Goal: Navigation & Orientation: Understand site structure

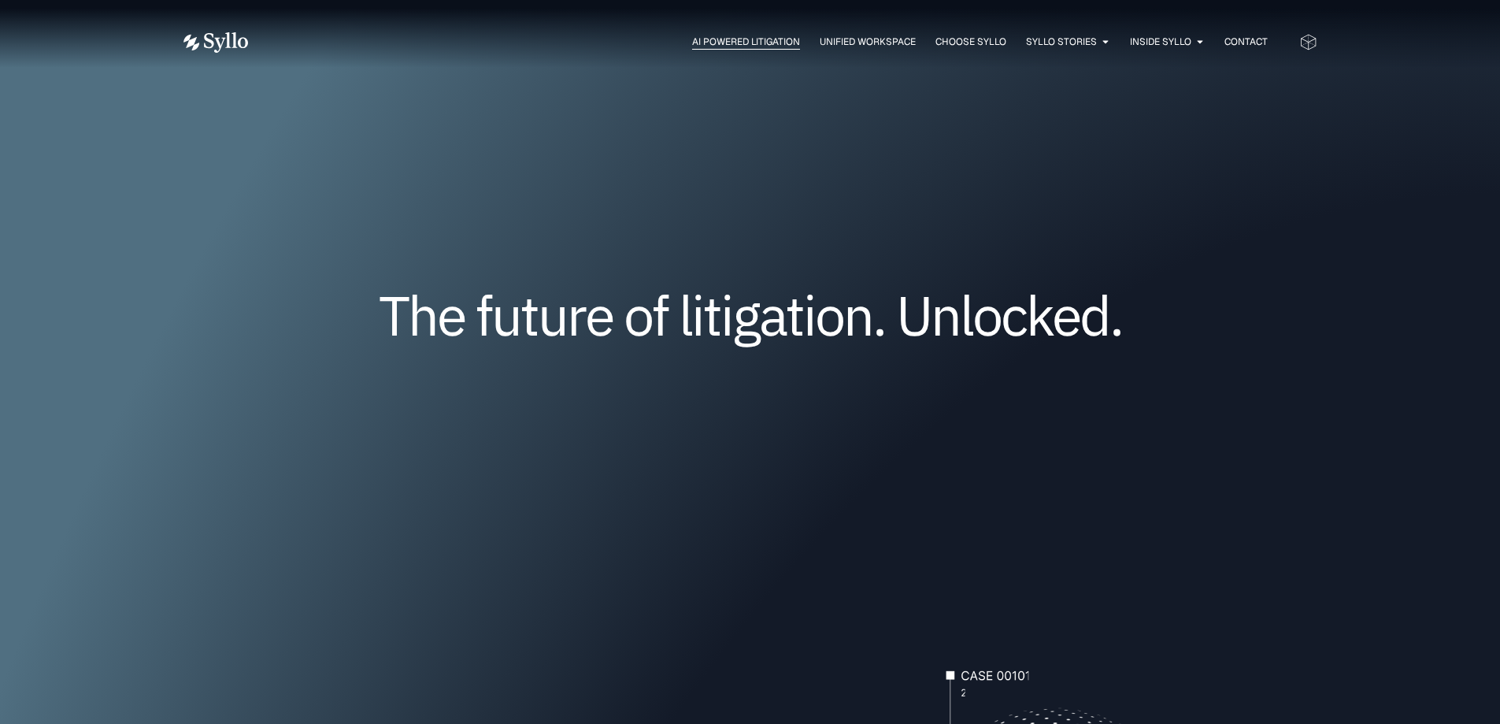
click at [707, 42] on span "AI Powered Litigation" at bounding box center [746, 42] width 108 height 14
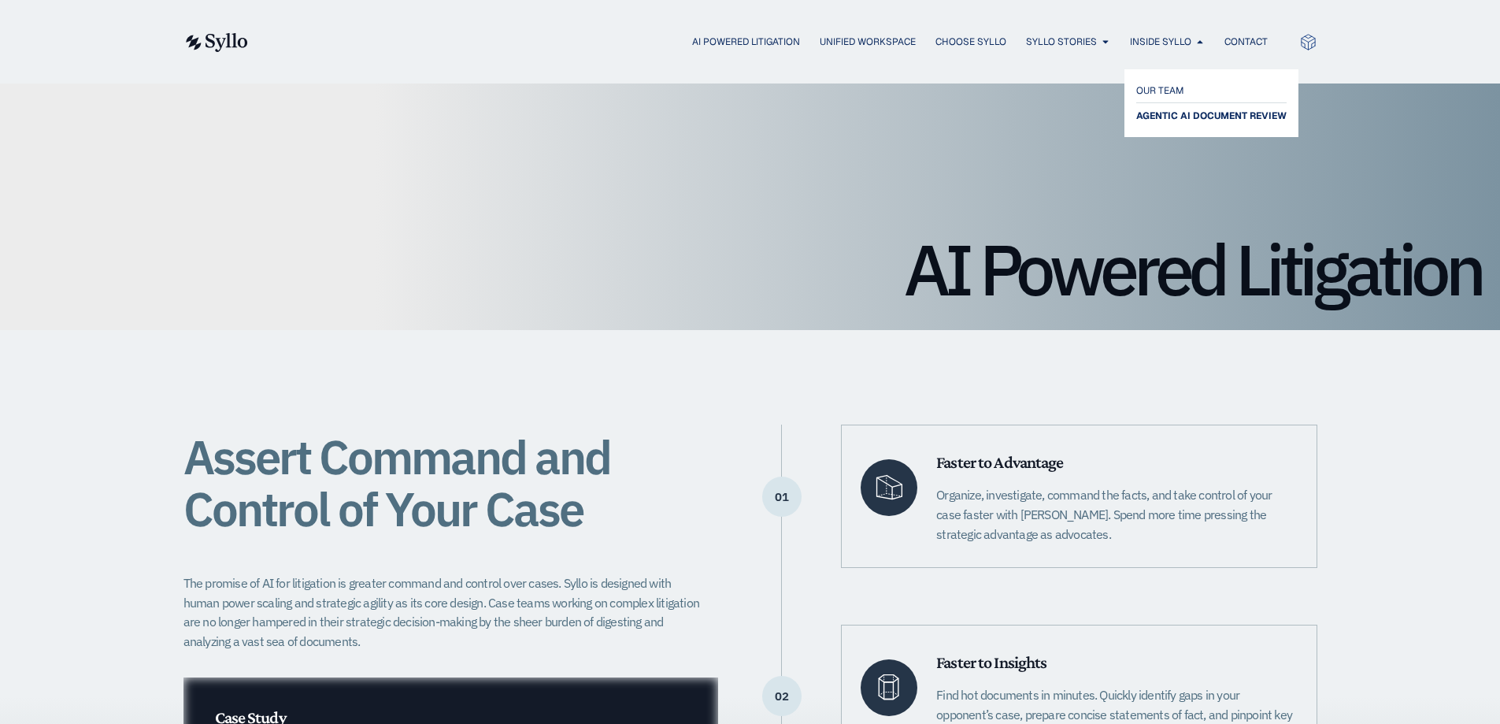
click at [1173, 119] on span "AGENTIC AI DOCUMENT REVIEW" at bounding box center [1211, 115] width 150 height 19
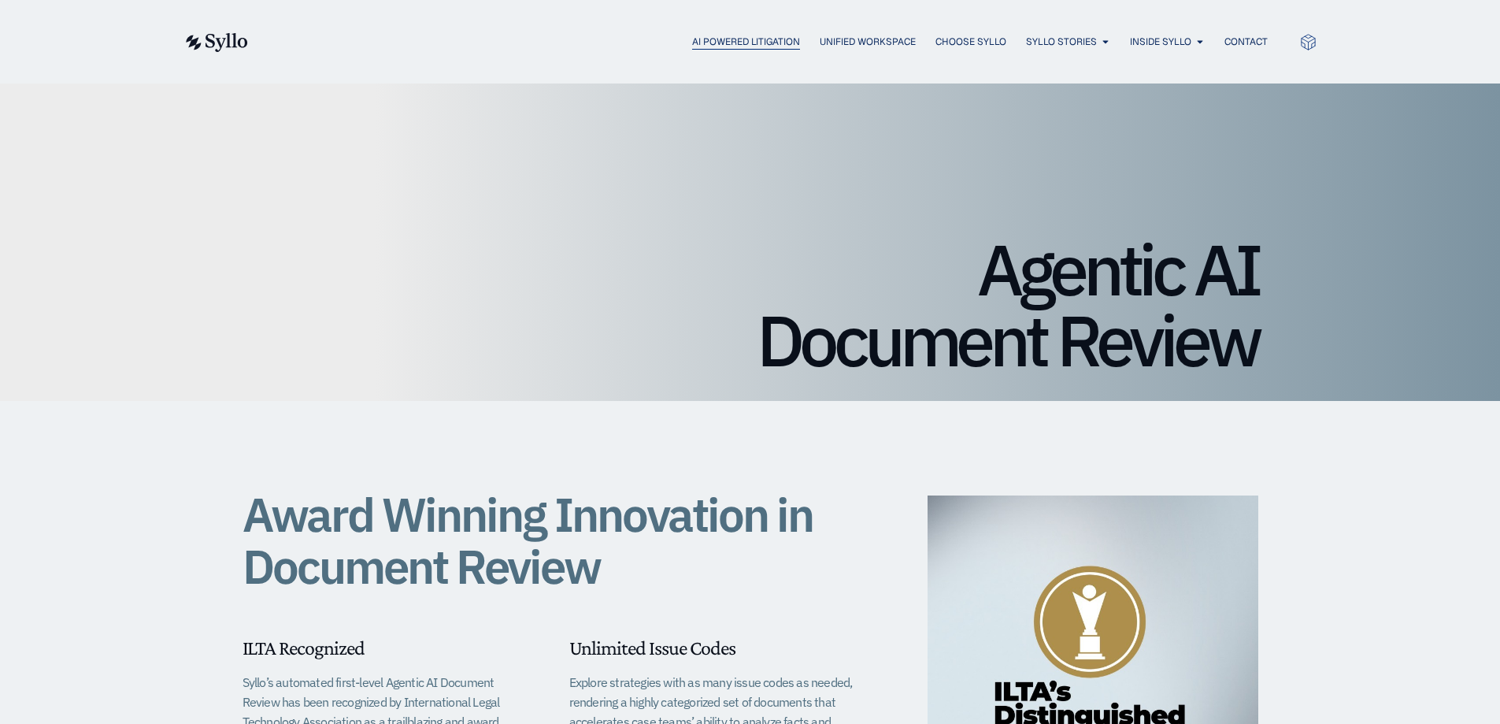
click at [705, 38] on span "AI Powered Litigation" at bounding box center [746, 42] width 108 height 14
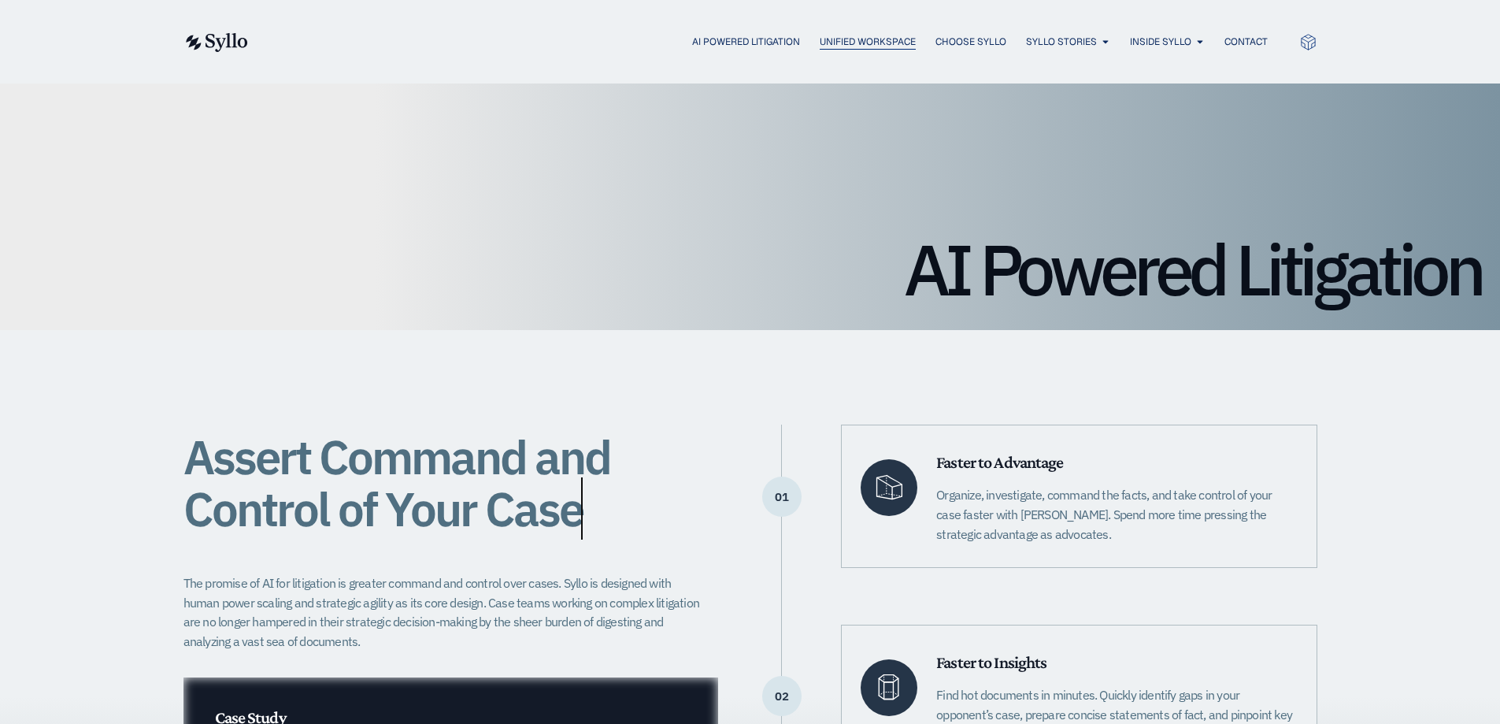
click at [841, 43] on span "Unified Workspace" at bounding box center [868, 42] width 96 height 14
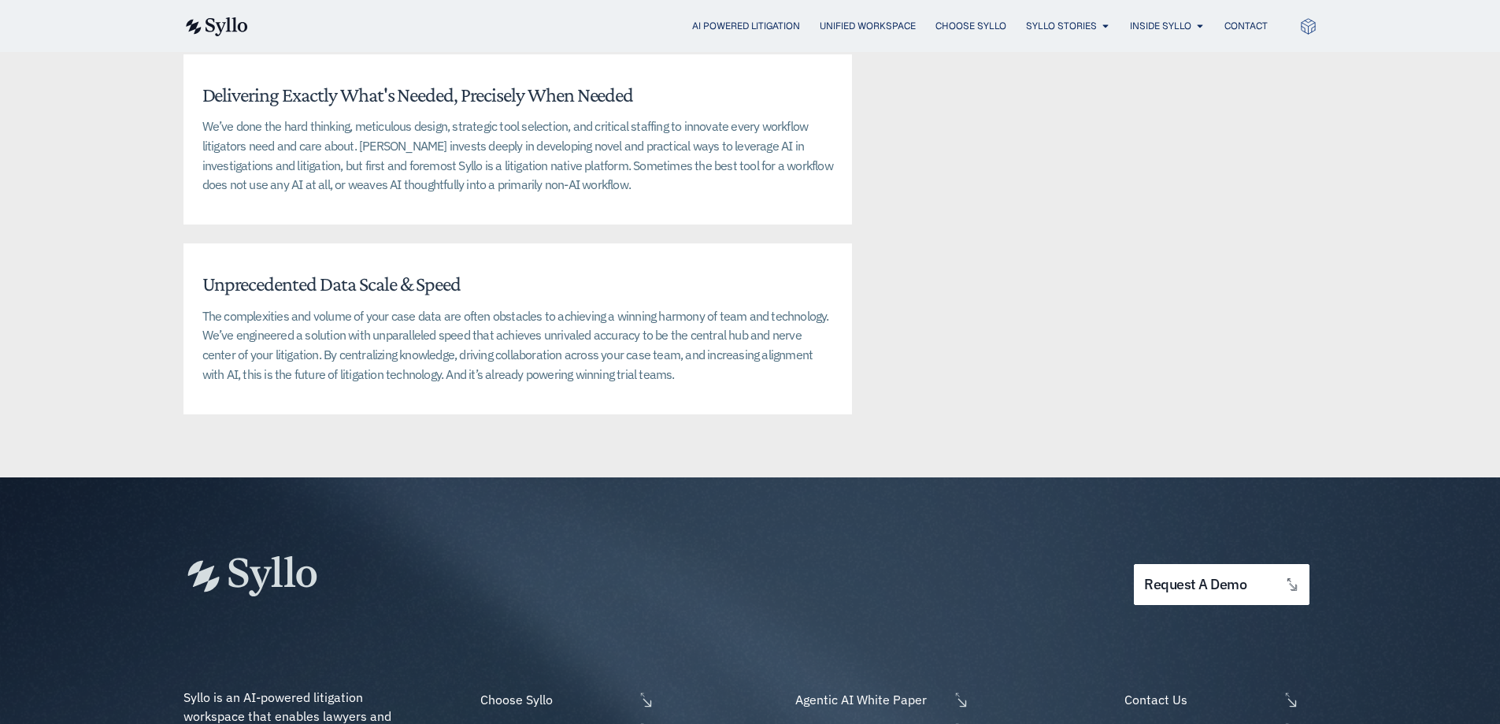
scroll to position [3465, 0]
